Goal: Task Accomplishment & Management: Complete application form

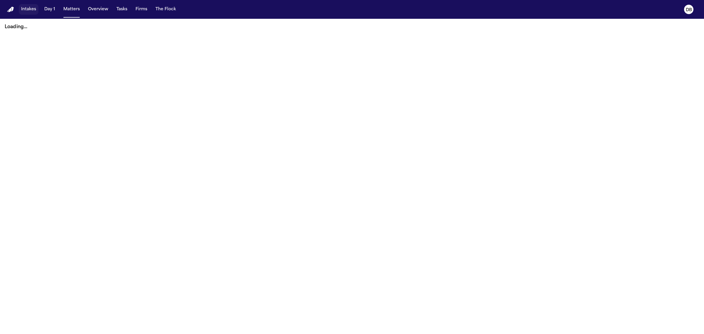
click at [37, 11] on button "Intakes" at bounding box center [29, 9] width 20 height 11
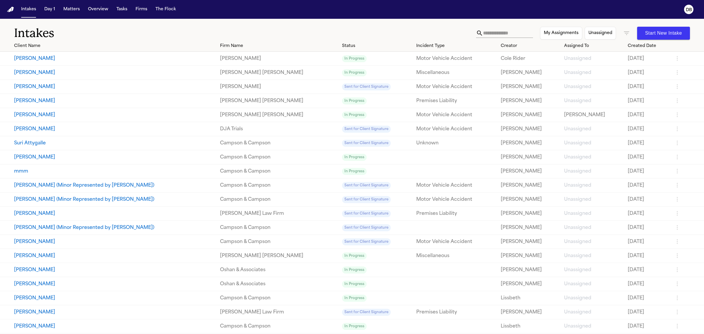
click at [678, 31] on button "Start New Intake" at bounding box center [663, 33] width 53 height 13
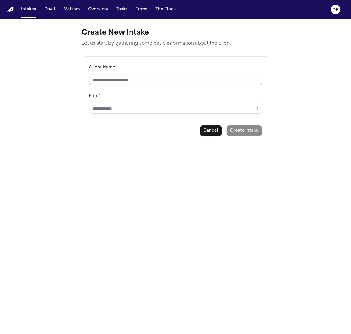
click at [143, 81] on input "Client Name *" at bounding box center [175, 80] width 173 height 11
type input "**********"
click at [133, 112] on input "Firm *" at bounding box center [175, 108] width 173 height 11
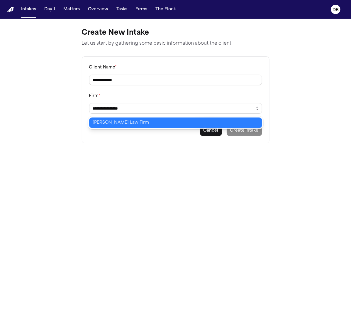
click at [160, 123] on body "**********" at bounding box center [175, 167] width 351 height 334
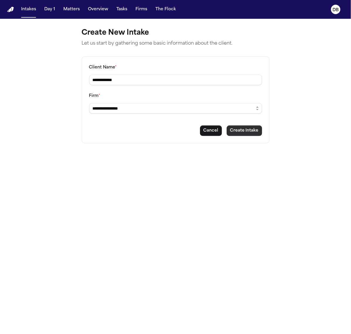
type input "**********"
click at [246, 130] on button "Create Intake" at bounding box center [245, 130] width 36 height 11
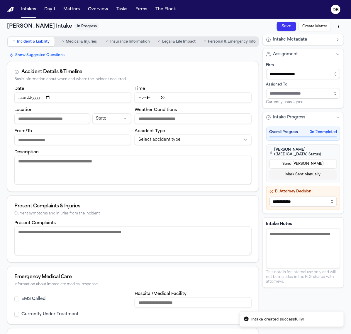
click at [325, 163] on button "Send LOE" at bounding box center [303, 163] width 67 height 9
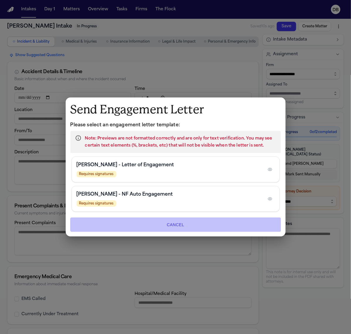
drag, startPoint x: 196, startPoint y: 225, endPoint x: 204, endPoint y: 241, distance: 17.8
click at [203, 236] on div "Send Engagement Letter Please select an engagement letter template: Note: Previ…" at bounding box center [176, 166] width 220 height 139
click at [206, 229] on button "Cancel" at bounding box center [175, 224] width 211 height 14
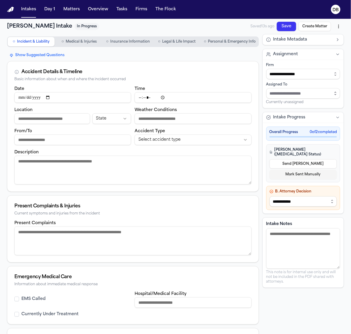
click at [237, 41] on span "Personal & Emergency Info" at bounding box center [232, 41] width 48 height 5
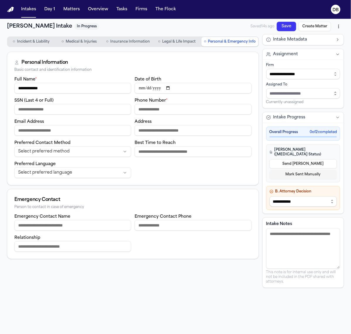
click at [112, 110] on input "SSN (Last 4 or Full)" at bounding box center [72, 109] width 117 height 11
click at [240, 197] on div "Emergency Contact" at bounding box center [132, 199] width 237 height 7
click at [151, 89] on input "Date of Birth" at bounding box center [193, 88] width 117 height 11
click at [155, 107] on input "Phone Number *" at bounding box center [193, 109] width 117 height 11
click at [123, 46] on button "○ Insurance Information" at bounding box center [128, 41] width 48 height 9
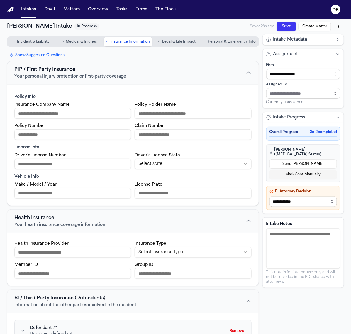
click at [94, 43] on span "Medical & Injuries" at bounding box center [81, 41] width 31 height 5
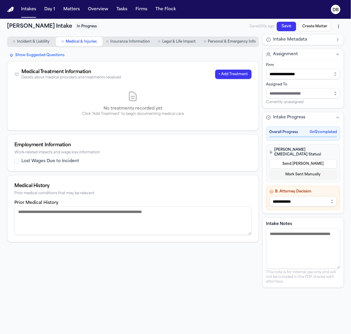
click at [43, 40] on span "Incident & Liability" at bounding box center [33, 41] width 33 height 5
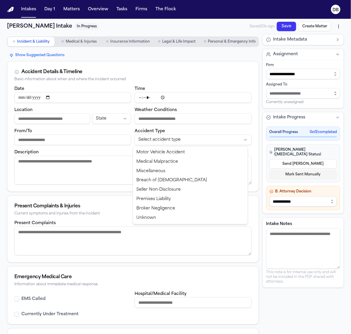
click at [181, 139] on html "**********" at bounding box center [175, 167] width 351 height 334
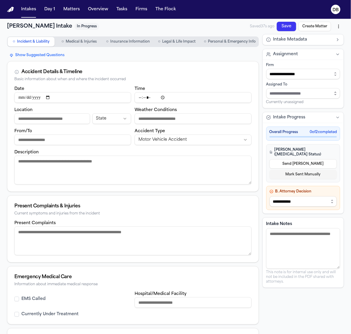
click at [153, 164] on textarea "Description" at bounding box center [132, 170] width 237 height 29
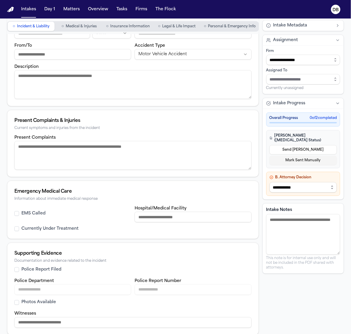
scroll to position [89, 0]
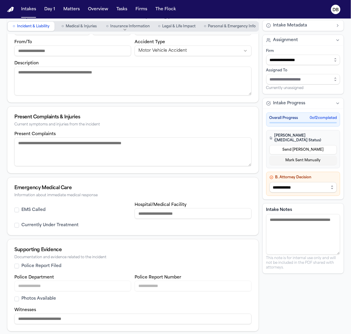
click at [155, 212] on input "Hospital/Medical Facility" at bounding box center [193, 213] width 117 height 11
click at [57, 263] on label "Police Report Filed" at bounding box center [41, 266] width 40 height 6
click at [19, 263] on button "Police Report Filed" at bounding box center [16, 265] width 5 height 5
click at [56, 283] on input "Police Department" at bounding box center [72, 286] width 117 height 11
click at [21, 269] on div "Police Report Filed Police Department Police Report Number Photos Available Wit…" at bounding box center [132, 293] width 237 height 61
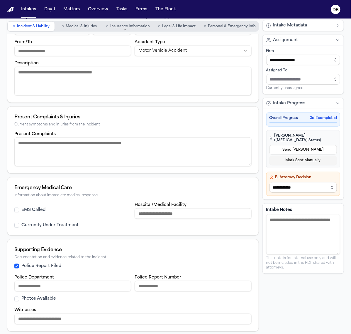
click at [24, 267] on label "Police Report Filed" at bounding box center [41, 266] width 40 height 6
click at [19, 267] on button "Police Report Filed" at bounding box center [16, 265] width 5 height 5
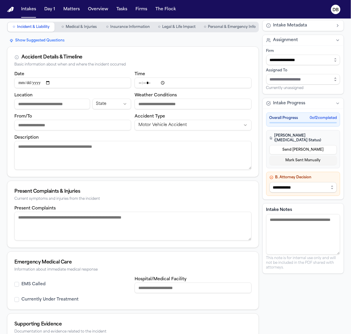
scroll to position [0, 0]
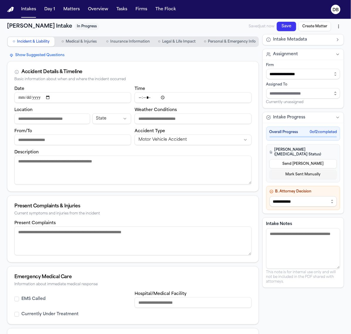
click at [87, 43] on span "Medical & Injuries" at bounding box center [81, 41] width 31 height 5
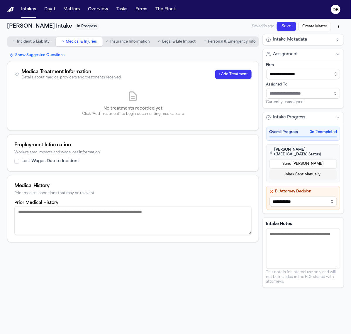
click at [215, 73] on button "+ Add Treatment" at bounding box center [233, 74] width 36 height 9
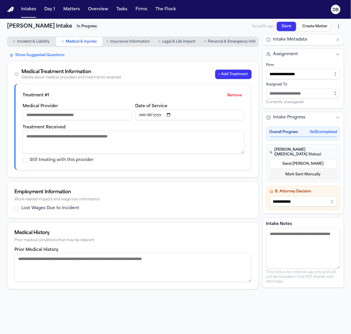
click at [116, 112] on input "Medical Provider" at bounding box center [77, 114] width 109 height 11
drag, startPoint x: 158, startPoint y: 121, endPoint x: 151, endPoint y: 113, distance: 10.4
click at [151, 113] on input "Date of Service" at bounding box center [189, 114] width 109 height 11
click at [121, 134] on textarea "Treatment Received" at bounding box center [134, 142] width 222 height 23
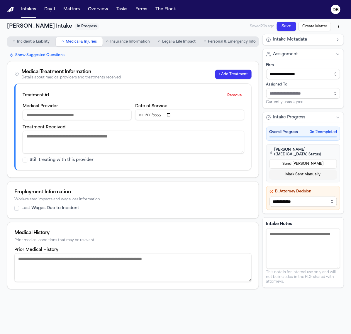
click at [170, 36] on div "○ Incident & Liability ○ Medical & Injuries ○ Insurance Information ○ Legal & L…" at bounding box center [133, 41] width 252 height 11
click at [171, 40] on span "Legal & Life Impact" at bounding box center [179, 41] width 33 height 5
